Goal: Information Seeking & Learning: Learn about a topic

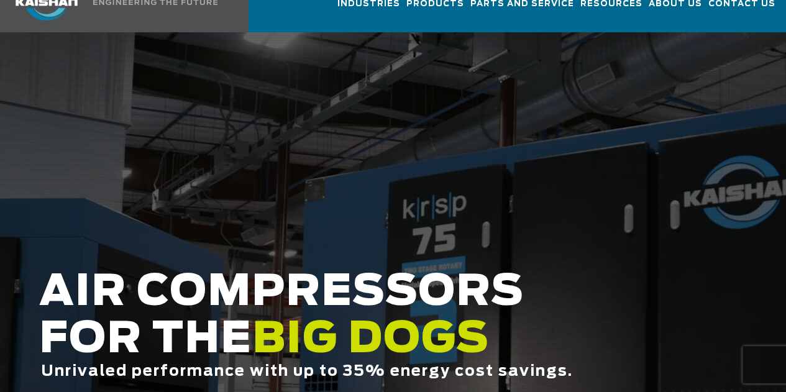
scroll to position [62, 0]
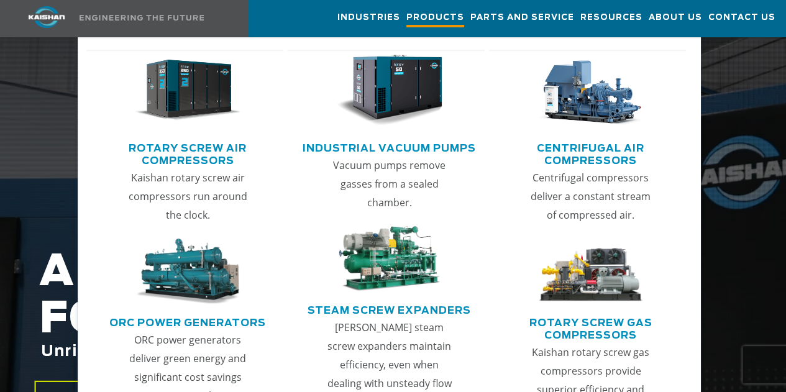
click at [406, 16] on span "Products" at bounding box center [435, 19] width 58 height 17
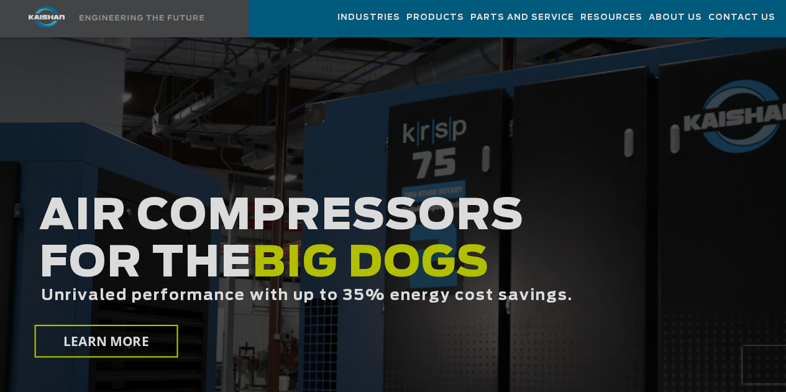
scroll to position [62, 0]
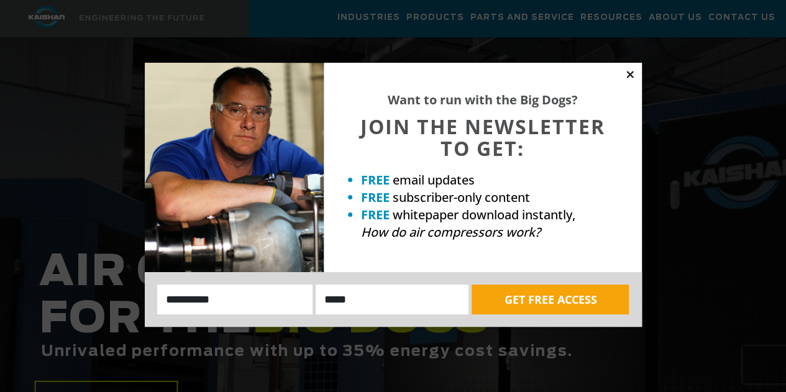
click at [632, 77] on icon at bounding box center [629, 74] width 7 height 7
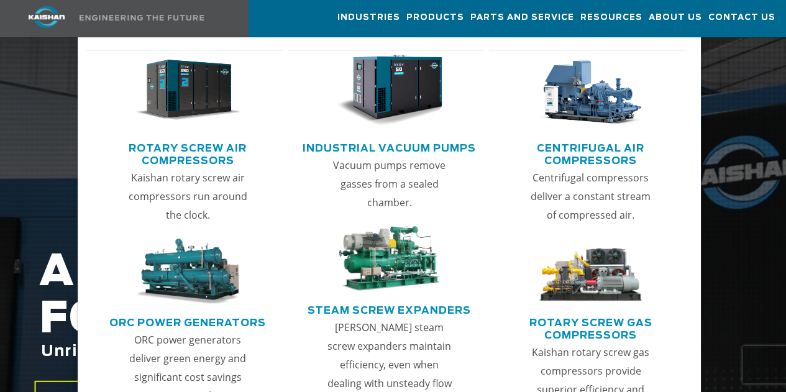
click at [203, 131] on link "Main menu" at bounding box center [188, 94] width 176 height 88
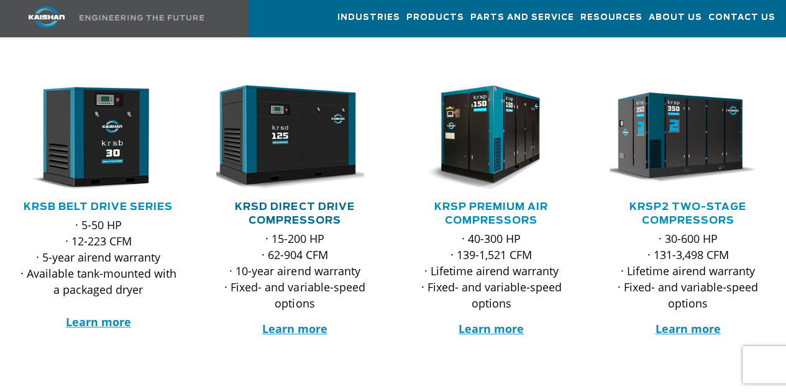
scroll to position [186, 0]
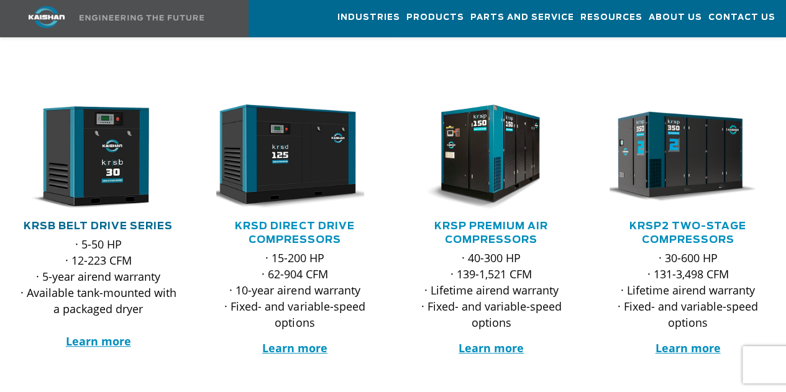
click at [122, 221] on link "KRSB Belt Drive Series" at bounding box center [98, 226] width 149 height 10
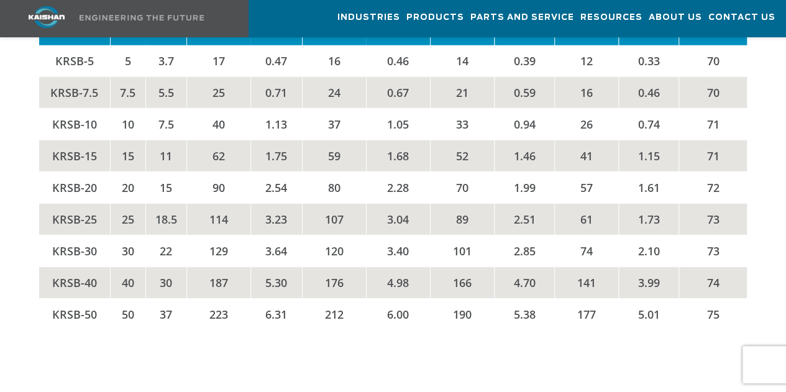
scroll to position [1864, 0]
